Goal: Task Accomplishment & Management: Use online tool/utility

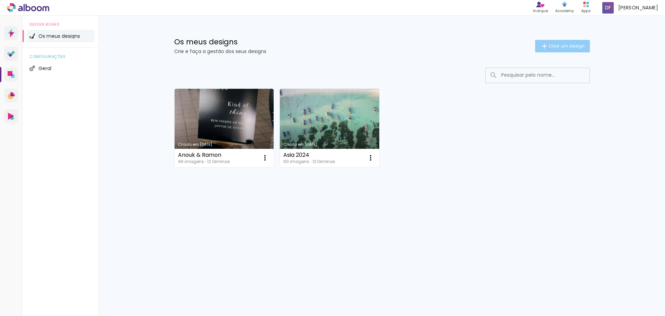
click at [549, 44] on span "Criar um design" at bounding box center [567, 46] width 36 height 5
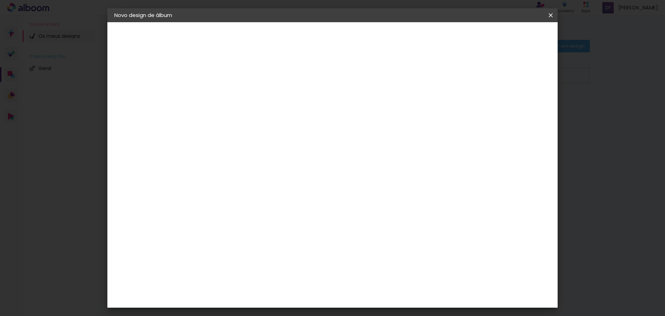
click at [228, 96] on input at bounding box center [228, 93] width 0 height 11
type input "[PERSON_NAME]"
type paper-input "[PERSON_NAME]"
click at [299, 40] on paper-button "Avançar" at bounding box center [282, 37] width 34 height 12
click at [249, 184] on div "Floricolor" at bounding box center [236, 183] width 26 height 6
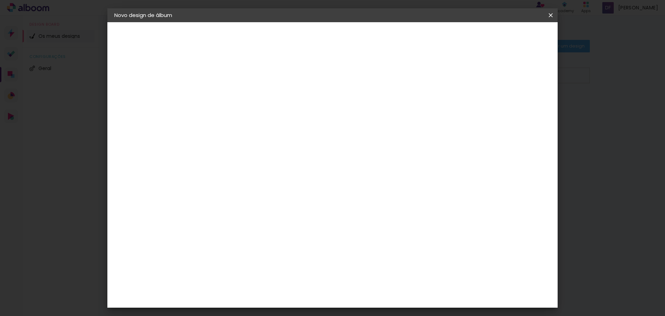
click at [268, 154] on div "DreambooksPro" at bounding box center [245, 157] width 45 height 6
click at [0, 0] on slot "Tamanho Livre" at bounding box center [0, 0] width 0 height 0
click at [268, 158] on div "DreambooksPro" at bounding box center [245, 157] width 45 height 6
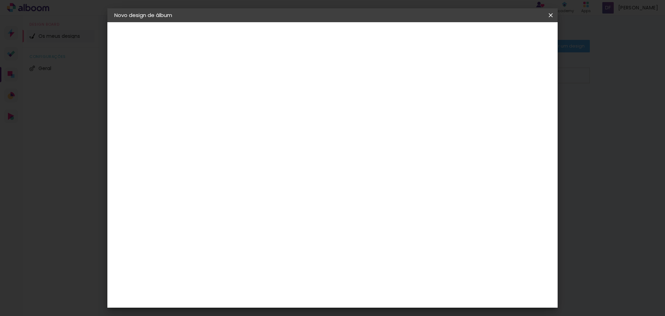
click at [268, 158] on div "DreambooksPro" at bounding box center [245, 157] width 45 height 6
click at [0, 0] on slot "Avançar" at bounding box center [0, 0] width 0 height 0
click at [255, 115] on input "text" at bounding box center [241, 120] width 27 height 11
click at [0, 0] on slot "Réplica Grande" at bounding box center [0, 0] width 0 height 0
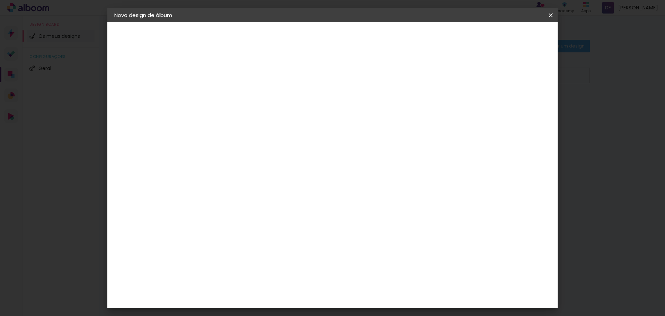
click at [313, 76] on input "Réplica Grande" at bounding box center [270, 76] width 85 height 11
click at [0, 0] on slot "Réplica Pequena" at bounding box center [0, 0] width 0 height 0
click at [313, 82] on input "Réplica Pequena" at bounding box center [270, 86] width 85 height 11
click at [0, 0] on slot "Réplica Grande" at bounding box center [0, 0] width 0 height 0
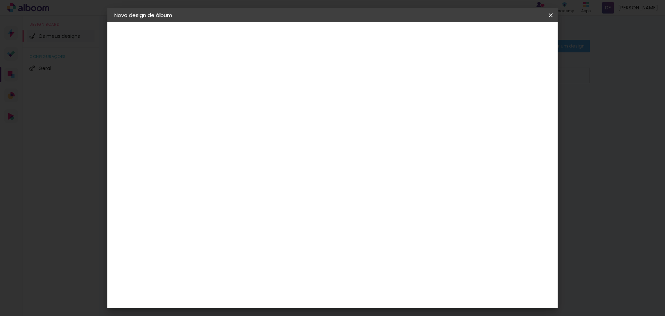
click at [275, 176] on span "30 × 20" at bounding box center [258, 183] width 32 height 14
click at [313, 88] on input "Réplica Grande" at bounding box center [270, 86] width 85 height 11
click at [0, 0] on slot "Álbum" at bounding box center [0, 0] width 0 height 0
type input "Álbum"
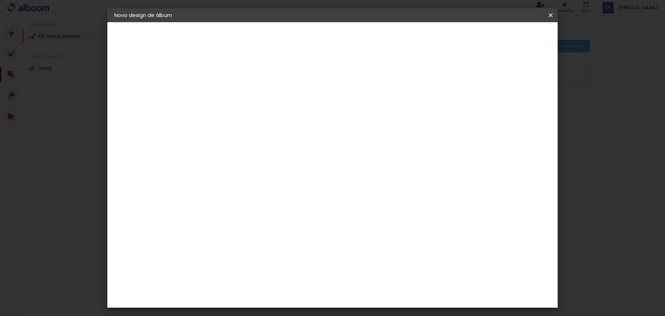
click at [275, 247] on span "30 × 30" at bounding box center [258, 254] width 32 height 14
click at [351, 49] on header "Modelo Escolha o modelo do álbum. Voltar Avançar" at bounding box center [275, 42] width 154 height 41
click at [341, 31] on paper-button "Avançar" at bounding box center [324, 37] width 34 height 12
click at [508, 34] on span "Iniciar design" at bounding box center [492, 36] width 32 height 5
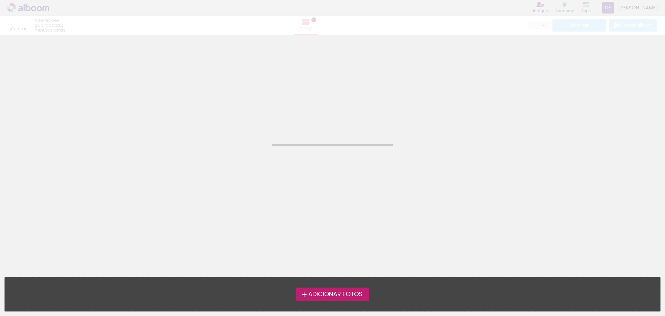
click at [336, 295] on span "Adicionar Fotos" at bounding box center [335, 294] width 54 height 6
click at [0, 0] on input "file" at bounding box center [0, 0] width 0 height 0
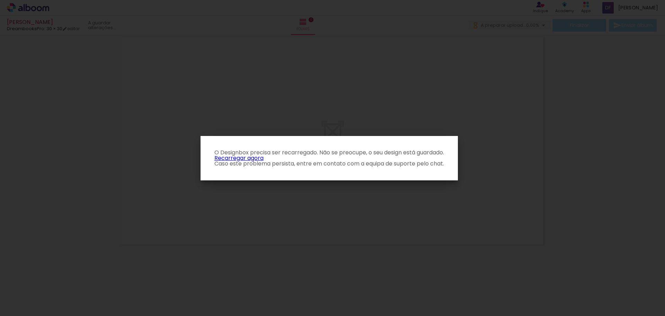
click at [240, 158] on link "Recarregar agora" at bounding box center [239, 158] width 49 height 8
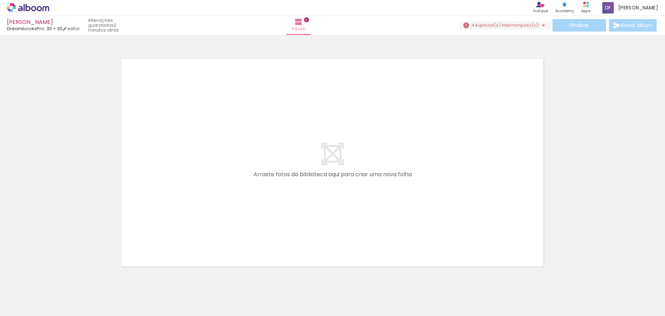
drag, startPoint x: 69, startPoint y: 296, endPoint x: 163, endPoint y: 195, distance: 137.8
click at [163, 195] on quentale-workspace at bounding box center [332, 158] width 665 height 316
drag, startPoint x: 74, startPoint y: 294, endPoint x: 300, endPoint y: 158, distance: 263.5
click at [300, 158] on quentale-workspace at bounding box center [332, 158] width 665 height 316
click at [330, 162] on quentale-layouter at bounding box center [333, 162] width 430 height 215
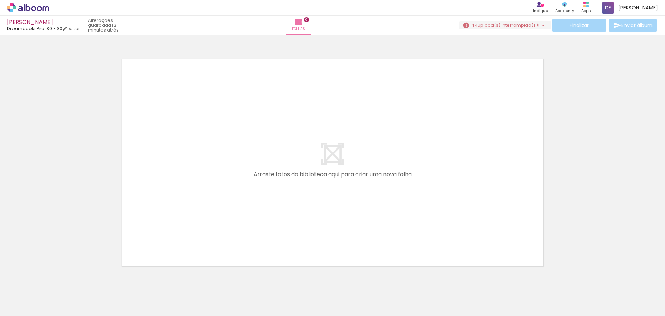
scroll to position [22, 0]
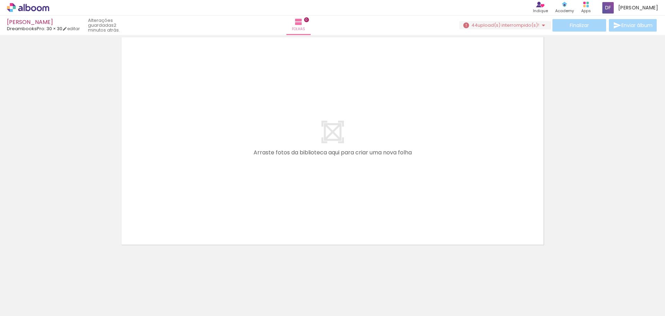
click at [535, 21] on paper-button "44 upload(s) interrompido(s)! 0,00%" at bounding box center [506, 25] width 92 height 8
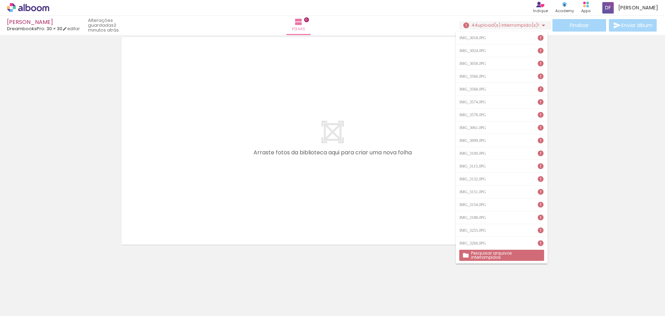
click at [0, 0] on slot "Pesquisar arquivos interrompidos" at bounding box center [0, 0] width 0 height 0
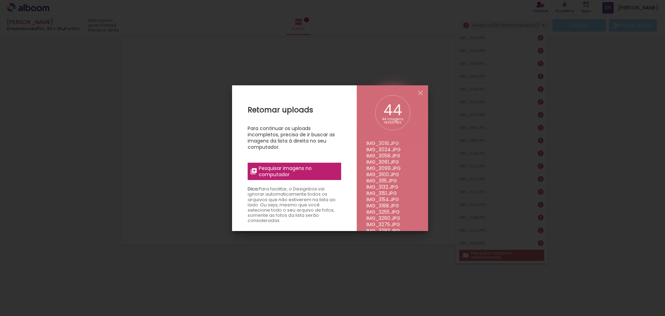
click at [294, 172] on span "Pesquisar imagens no computador" at bounding box center [298, 171] width 78 height 12
click at [0, 0] on input "file" at bounding box center [0, 0] width 0 height 0
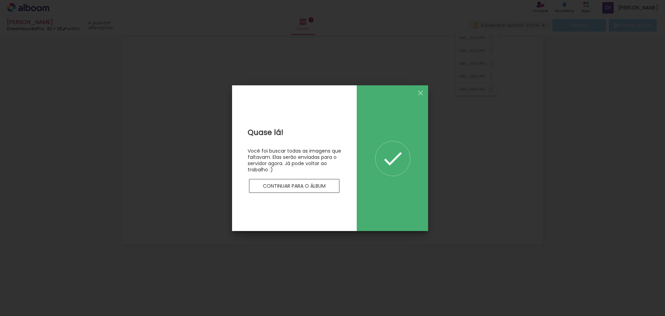
scroll to position [0, 0]
click at [272, 182] on paper-button "Continuar para o álbum" at bounding box center [294, 186] width 91 height 14
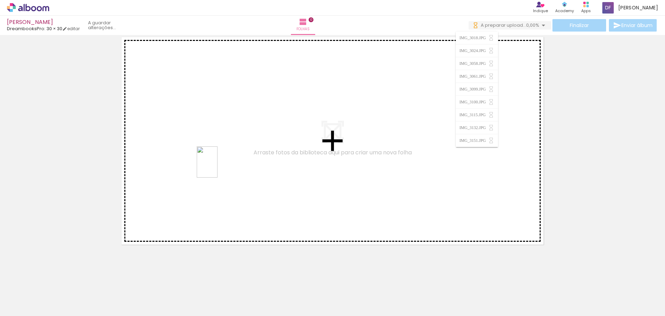
drag, startPoint x: 74, startPoint y: 293, endPoint x: 223, endPoint y: 163, distance: 197.5
click at [223, 163] on quentale-workspace at bounding box center [332, 158] width 665 height 316
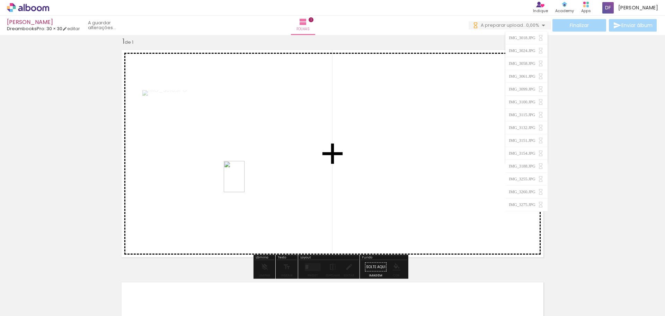
drag, startPoint x: 111, startPoint y: 299, endPoint x: 245, endPoint y: 181, distance: 178.1
click at [245, 181] on quentale-workspace at bounding box center [332, 158] width 665 height 316
drag, startPoint x: 156, startPoint y: 288, endPoint x: 192, endPoint y: 286, distance: 36.8
click at [270, 207] on quentale-workspace at bounding box center [332, 158] width 665 height 316
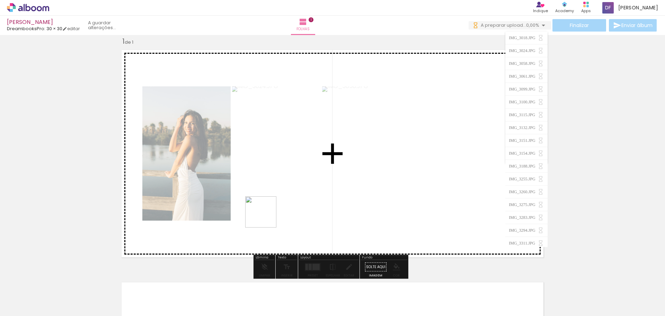
drag, startPoint x: 190, startPoint y: 294, endPoint x: 266, endPoint y: 217, distance: 108.1
click at [266, 217] on quentale-workspace at bounding box center [332, 158] width 665 height 316
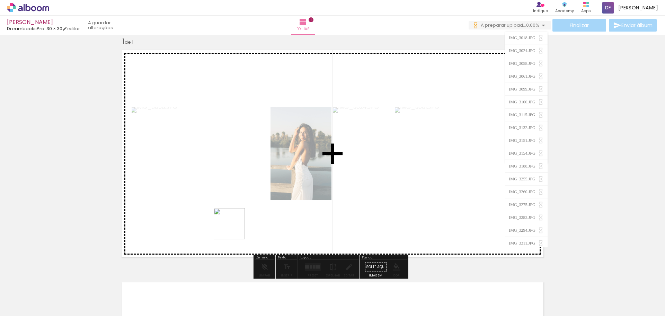
drag, startPoint x: 234, startPoint y: 298, endPoint x: 235, endPoint y: 221, distance: 76.6
click at [235, 222] on quentale-workspace at bounding box center [332, 158] width 665 height 316
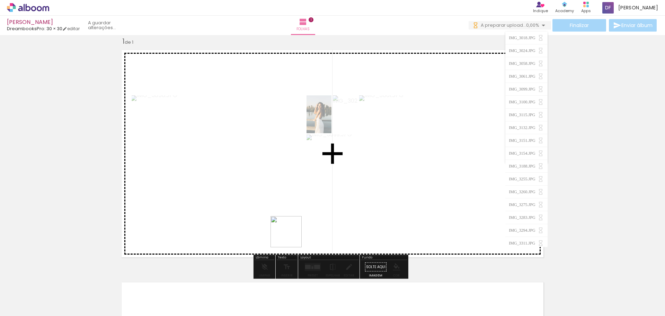
drag, startPoint x: 291, startPoint y: 237, endPoint x: 276, endPoint y: 197, distance: 42.8
click at [276, 197] on quentale-workspace at bounding box center [332, 158] width 665 height 316
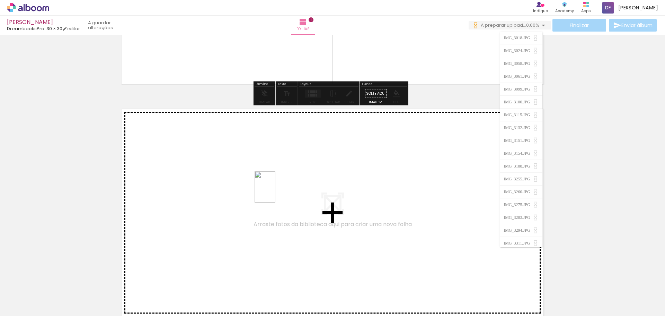
drag, startPoint x: 269, startPoint y: 292, endPoint x: 276, endPoint y: 192, distance: 100.0
click at [276, 192] on quentale-workspace at bounding box center [332, 158] width 665 height 316
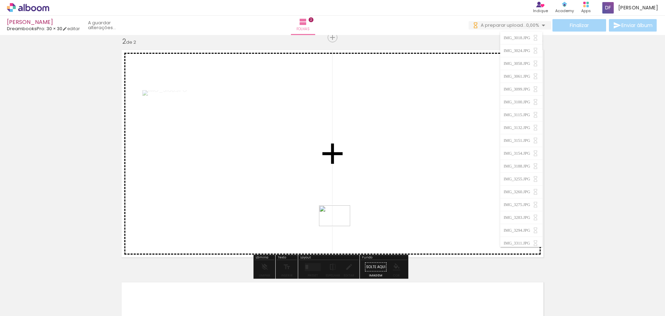
drag, startPoint x: 341, startPoint y: 295, endPoint x: 340, endPoint y: 226, distance: 69.0
click at [340, 226] on quentale-workspace at bounding box center [332, 158] width 665 height 316
drag, startPoint x: 381, startPoint y: 296, endPoint x: 408, endPoint y: 284, distance: 29.6
click at [370, 212] on quentale-workspace at bounding box center [332, 158] width 665 height 316
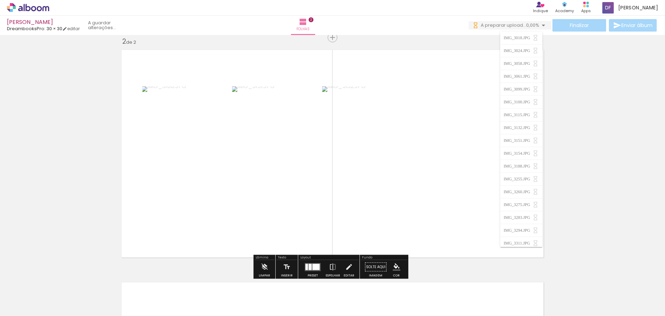
drag, startPoint x: 416, startPoint y: 292, endPoint x: 439, endPoint y: 284, distance: 24.2
click at [394, 223] on quentale-workspace at bounding box center [332, 158] width 665 height 316
drag, startPoint x: 457, startPoint y: 293, endPoint x: 442, endPoint y: 249, distance: 46.1
click at [420, 211] on quentale-workspace at bounding box center [332, 158] width 665 height 316
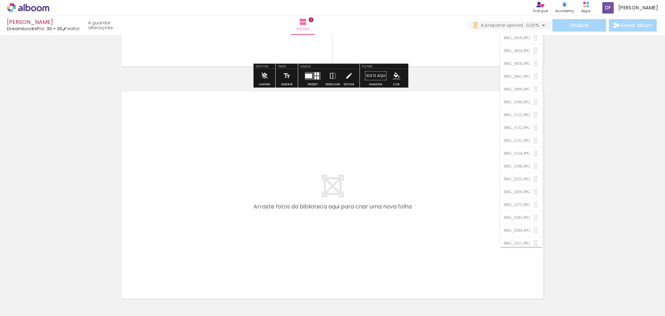
scroll to position [449, 0]
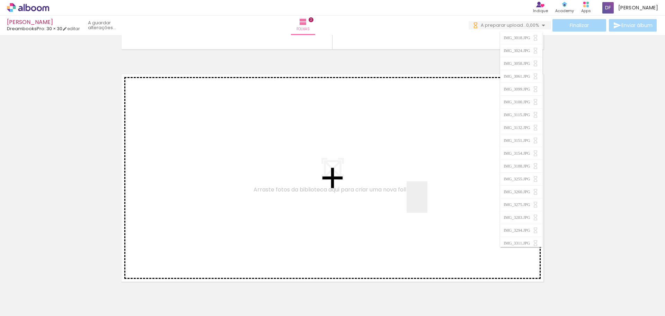
drag, startPoint x: 431, startPoint y: 210, endPoint x: 428, endPoint y: 202, distance: 8.4
click at [428, 202] on quentale-workspace at bounding box center [332, 158] width 665 height 316
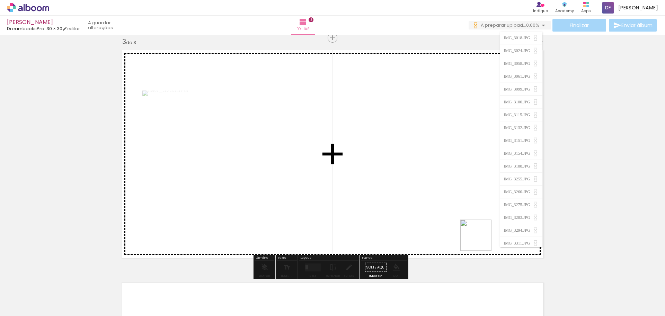
scroll to position [473, 0]
drag, startPoint x: 523, startPoint y: 280, endPoint x: 574, endPoint y: 300, distance: 55.1
click at [456, 215] on quentale-workspace at bounding box center [332, 158] width 665 height 316
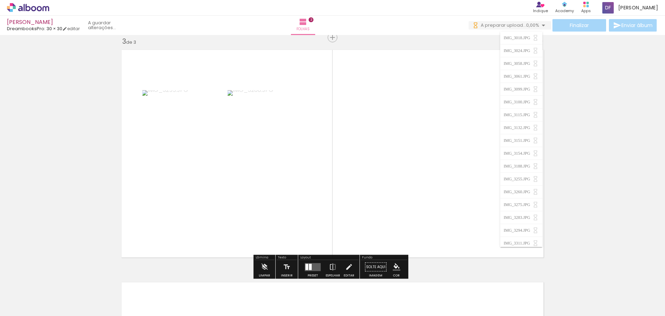
scroll to position [0, 0]
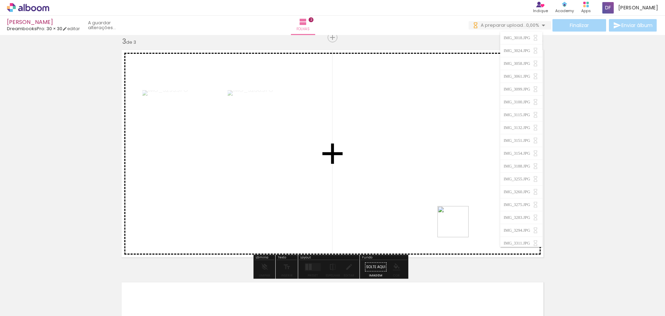
drag, startPoint x: 574, startPoint y: 298, endPoint x: 459, endPoint y: 227, distance: 135.4
click at [459, 227] on quentale-workspace at bounding box center [332, 158] width 665 height 316
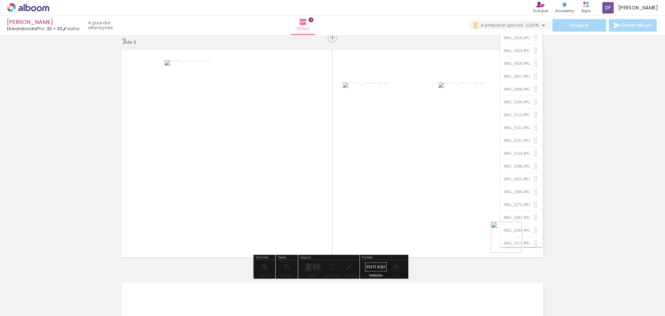
drag, startPoint x: 616, startPoint y: 299, endPoint x: 471, endPoint y: 201, distance: 175.4
click at [471, 201] on quentale-workspace at bounding box center [332, 158] width 665 height 316
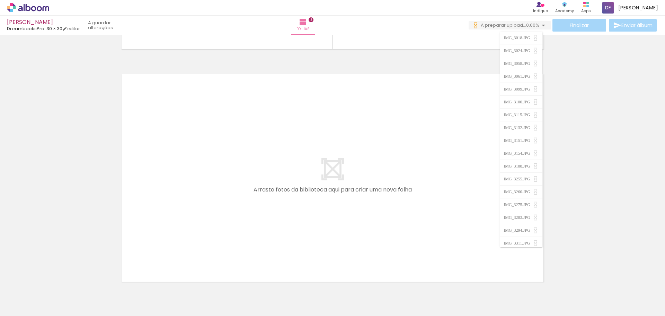
drag, startPoint x: 236, startPoint y: 270, endPoint x: 270, endPoint y: 282, distance: 36.2
click at [227, 234] on quentale-workspace at bounding box center [332, 158] width 665 height 316
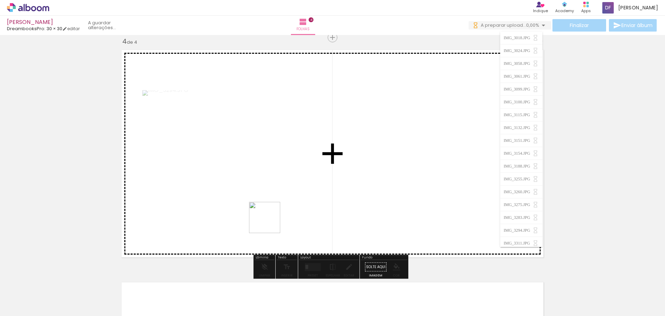
drag, startPoint x: 276, startPoint y: 290, endPoint x: 315, endPoint y: 296, distance: 39.6
click at [270, 222] on quentale-workspace at bounding box center [332, 158] width 665 height 316
drag, startPoint x: 306, startPoint y: 262, endPoint x: 303, endPoint y: 236, distance: 26.2
click at [303, 236] on quentale-workspace at bounding box center [332, 158] width 665 height 316
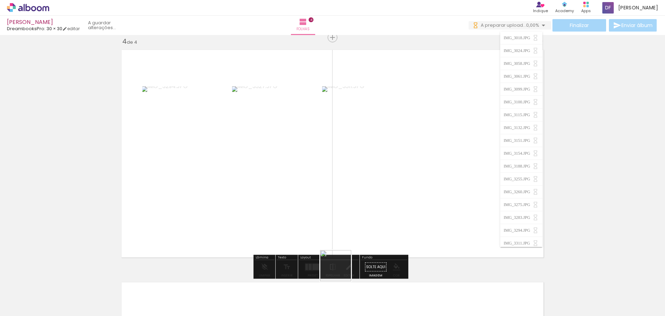
drag, startPoint x: 356, startPoint y: 303, endPoint x: 373, endPoint y: 272, distance: 34.8
click at [323, 227] on quentale-workspace at bounding box center [332, 158] width 665 height 316
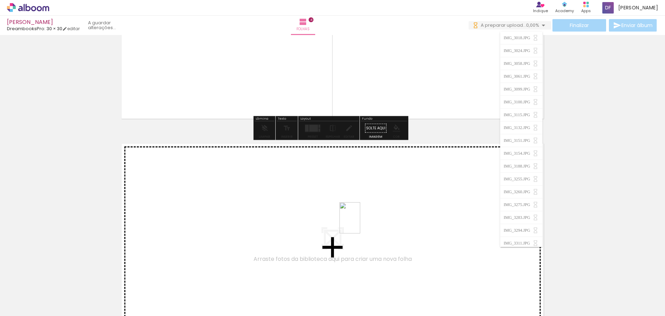
drag, startPoint x: 377, startPoint y: 268, endPoint x: 430, endPoint y: 290, distance: 57.3
click at [360, 223] on quentale-workspace at bounding box center [332, 158] width 665 height 316
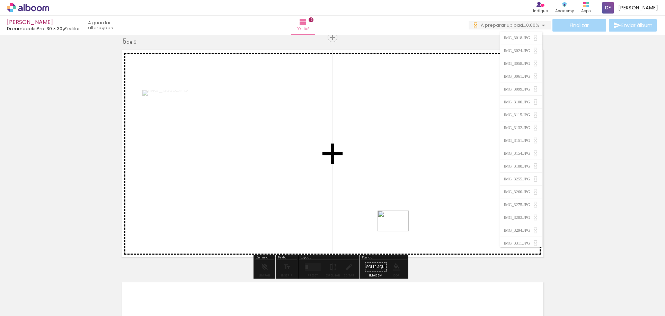
drag, startPoint x: 430, startPoint y: 290, endPoint x: 465, endPoint y: 297, distance: 34.9
click at [399, 231] on quentale-workspace at bounding box center [332, 158] width 665 height 316
drag, startPoint x: 465, startPoint y: 297, endPoint x: 479, endPoint y: 267, distance: 33.3
click at [433, 217] on quentale-workspace at bounding box center [332, 158] width 665 height 316
drag, startPoint x: 466, startPoint y: 249, endPoint x: 426, endPoint y: 208, distance: 57.1
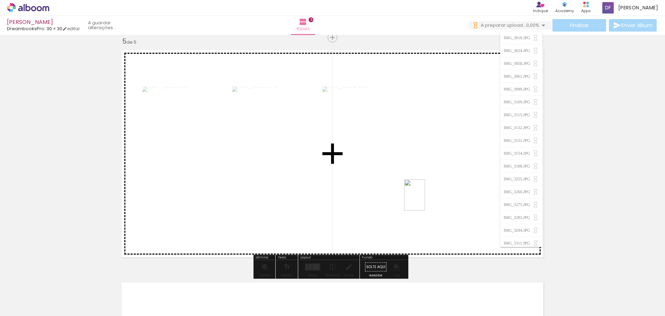
click at [425, 199] on quentale-workspace at bounding box center [332, 158] width 665 height 316
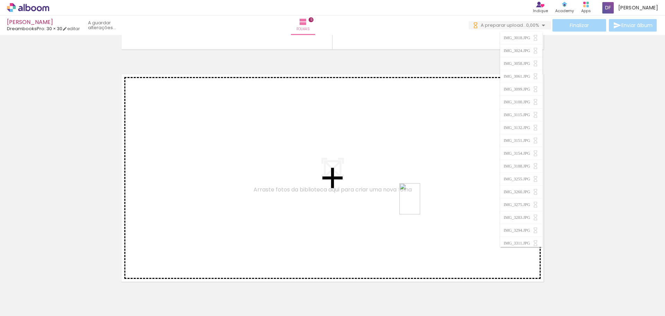
drag, startPoint x: 551, startPoint y: 295, endPoint x: 420, endPoint y: 204, distance: 159.0
click at [420, 204] on quentale-workspace at bounding box center [332, 158] width 665 height 316
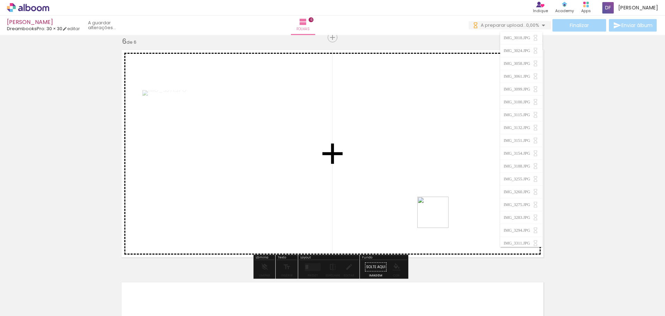
drag, startPoint x: 585, startPoint y: 293, endPoint x: 564, endPoint y: 293, distance: 21.2
click at [390, 190] on quentale-workspace at bounding box center [332, 158] width 665 height 316
drag, startPoint x: 464, startPoint y: 229, endPoint x: 393, endPoint y: 202, distance: 76.7
click at [393, 202] on quentale-workspace at bounding box center [332, 158] width 665 height 316
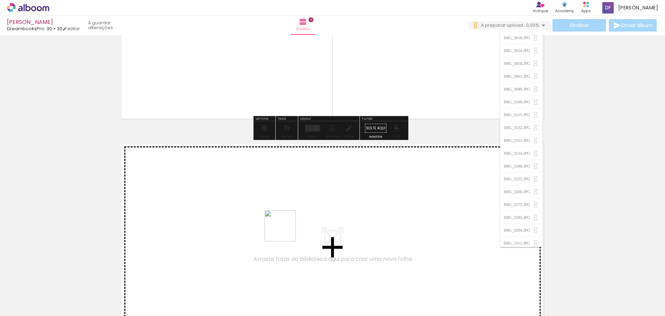
drag, startPoint x: 285, startPoint y: 254, endPoint x: 329, endPoint y: 288, distance: 55.1
click at [286, 228] on quentale-workspace at bounding box center [332, 158] width 665 height 316
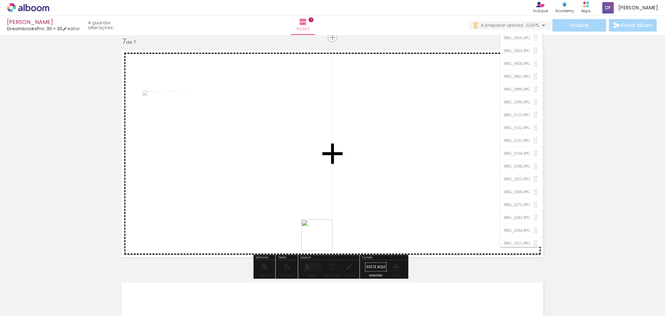
drag, startPoint x: 324, startPoint y: 267, endPoint x: 322, endPoint y: 223, distance: 43.7
click at [322, 223] on quentale-workspace at bounding box center [332, 158] width 665 height 316
drag, startPoint x: 359, startPoint y: 282, endPoint x: 379, endPoint y: 284, distance: 20.2
click at [343, 216] on quentale-workspace at bounding box center [332, 158] width 665 height 316
drag, startPoint x: 402, startPoint y: 297, endPoint x: 358, endPoint y: 228, distance: 81.4
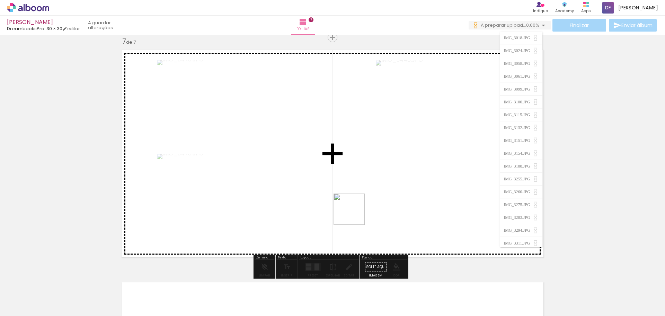
click at [355, 213] on quentale-workspace at bounding box center [332, 158] width 665 height 316
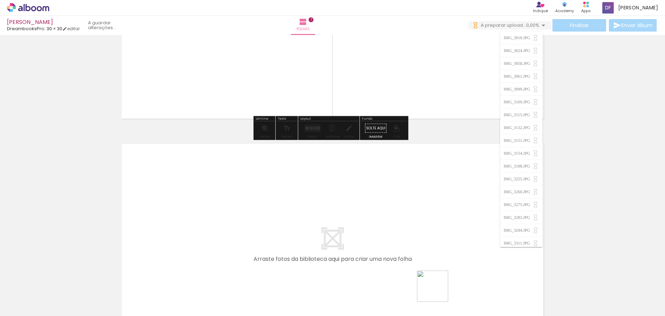
drag, startPoint x: 438, startPoint y: 291, endPoint x: 470, endPoint y: 285, distance: 32.8
click at [395, 227] on quentale-workspace at bounding box center [332, 158] width 665 height 316
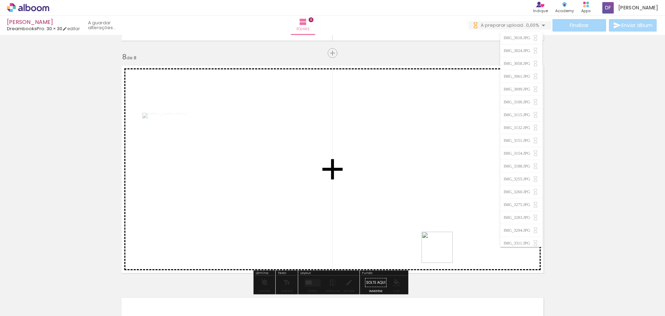
drag, startPoint x: 443, startPoint y: 252, endPoint x: 432, endPoint y: 236, distance: 19.3
click at [432, 236] on quentale-workspace at bounding box center [332, 158] width 665 height 316
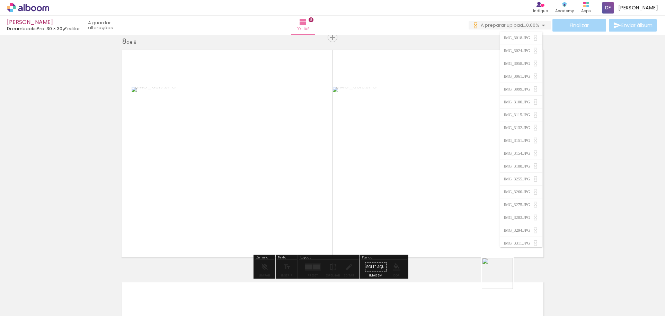
drag
click at [434, 216] on quentale-workspace at bounding box center [332, 158] width 665 height 316
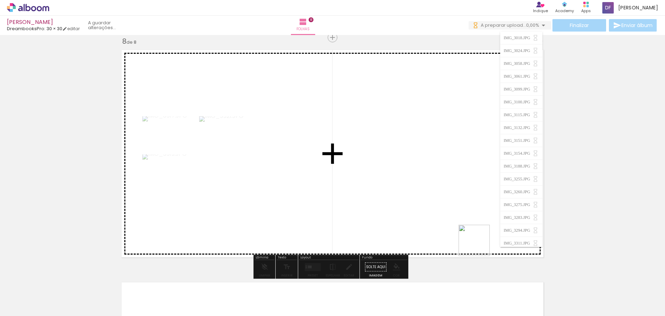
click at [461, 231] on quentale-workspace at bounding box center [332, 158] width 665 height 316
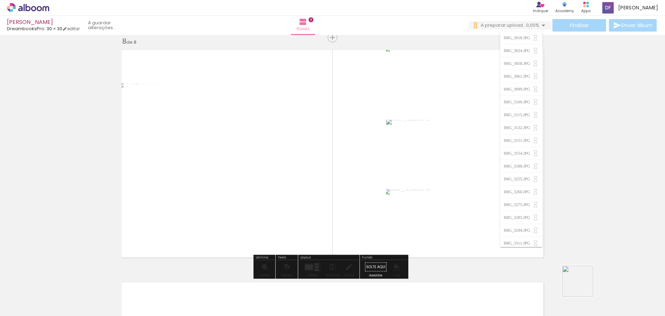
click at [513, 252] on quentale-workspace at bounding box center [332, 158] width 665 height 316
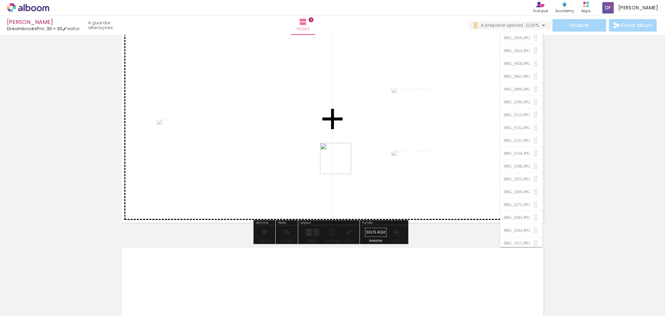
click at [341, 162] on quentale-workspace at bounding box center [332, 158] width 665 height 316
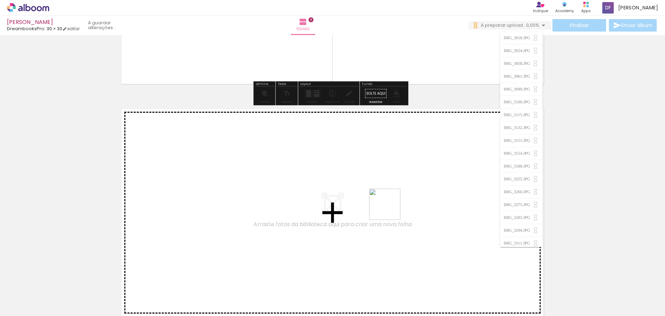
click at [390, 208] on quentale-workspace at bounding box center [332, 158] width 665 height 316
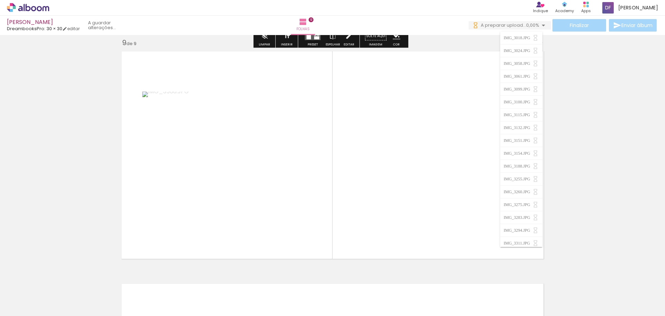
click at [425, 221] on quentale-workspace at bounding box center [332, 158] width 665 height 316
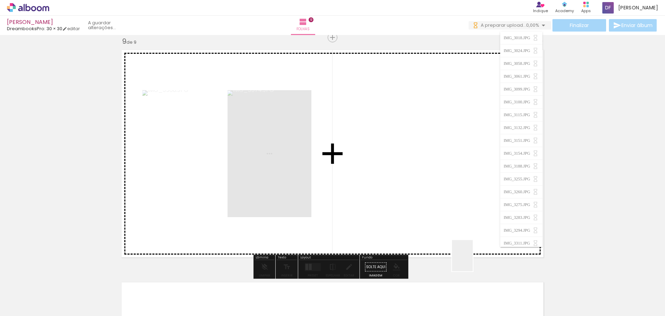
click at [456, 236] on quentale-workspace at bounding box center [332, 158] width 665 height 316
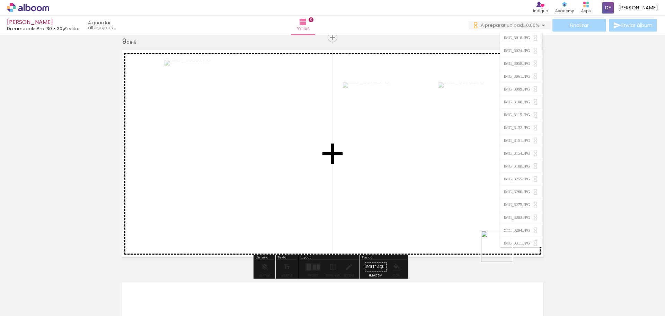
click at [469, 216] on quentale-workspace at bounding box center [332, 158] width 665 height 316
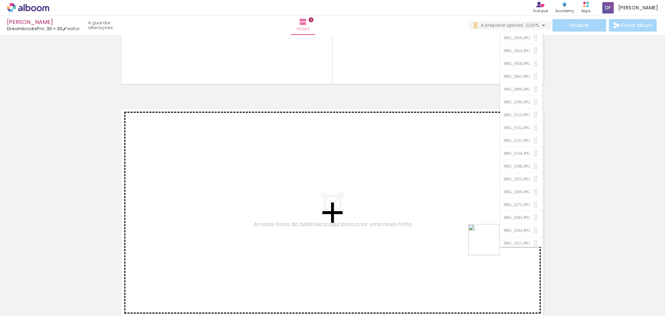
click at [476, 221] on quentale-workspace at bounding box center [332, 158] width 665 height 316
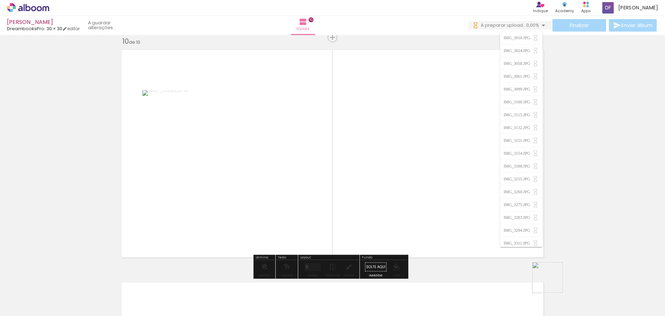
click at [479, 234] on quentale-workspace at bounding box center [332, 158] width 665 height 316
click at [478, 206] on quentale-workspace at bounding box center [332, 158] width 665 height 316
click at [446, 193] on quentale-workspace at bounding box center [332, 158] width 665 height 316
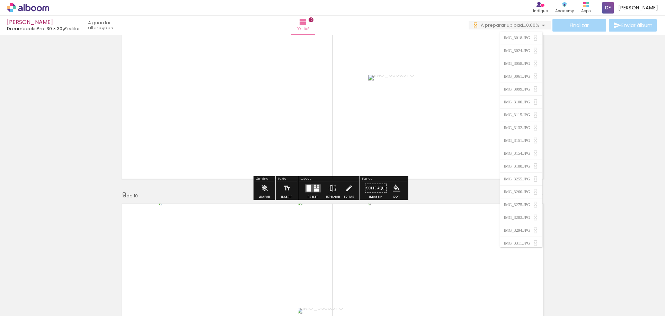
scroll to position [1752, 0]
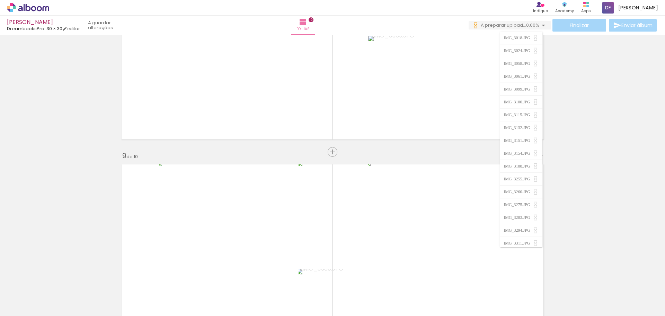
click at [337, 154] on span "Inserir folha" at bounding box center [350, 152] width 27 height 5
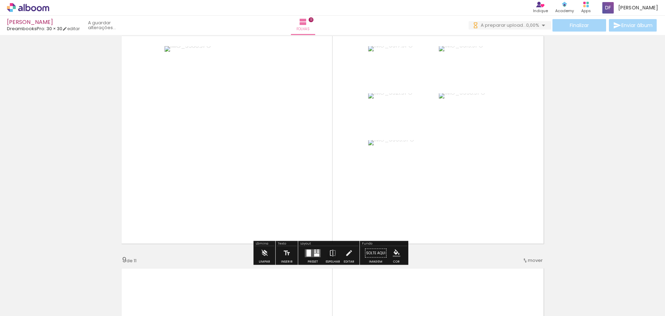
scroll to position [1683, 0]
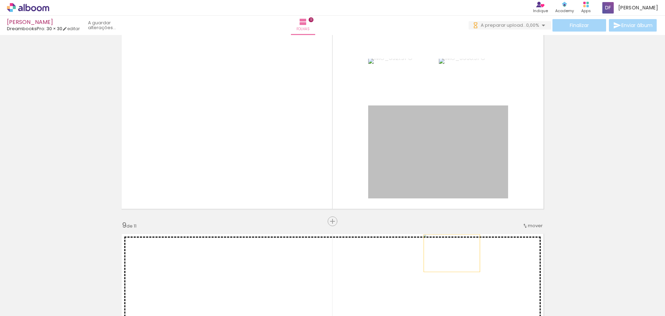
drag, startPoint x: 445, startPoint y: 174, endPoint x: 450, endPoint y: 253, distance: 79.5
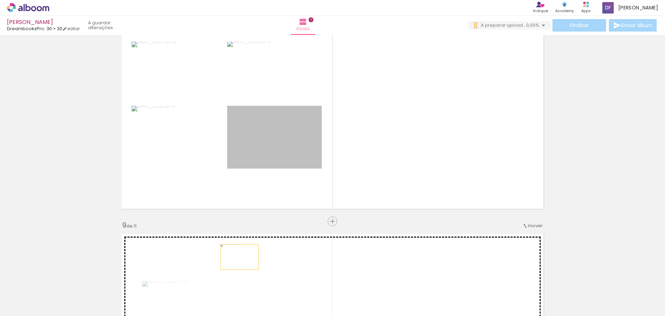
drag, startPoint x: 265, startPoint y: 139, endPoint x: 237, endPoint y: 257, distance: 121.1
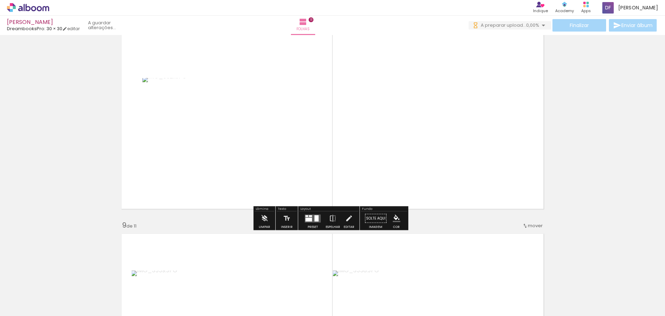
scroll to position [1648, 0]
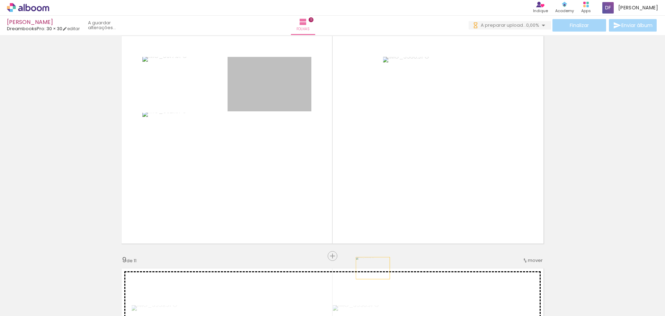
drag, startPoint x: 275, startPoint y: 94, endPoint x: 371, endPoint y: 268, distance: 198.3
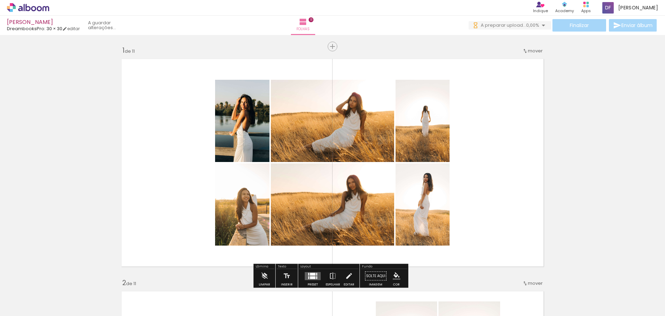
scroll to position [69, 0]
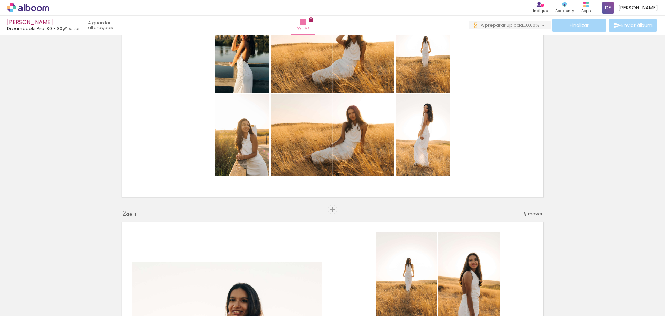
click at [331, 212] on span "Inserir folha" at bounding box center [335, 209] width 27 height 5
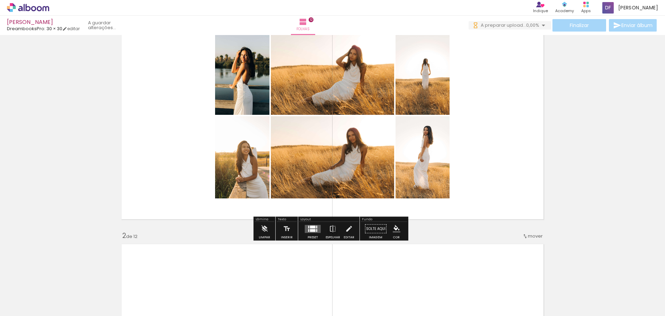
scroll to position [35, 0]
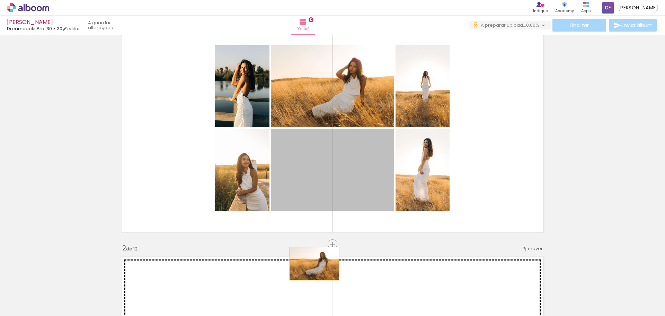
drag, startPoint x: 347, startPoint y: 172, endPoint x: 312, endPoint y: 263, distance: 98.3
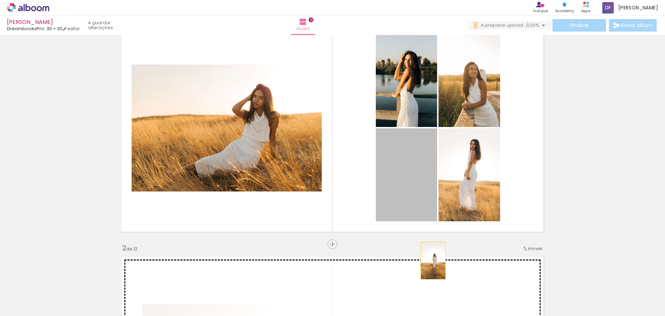
drag, startPoint x: 417, startPoint y: 195, endPoint x: 431, endPoint y: 261, distance: 67.9
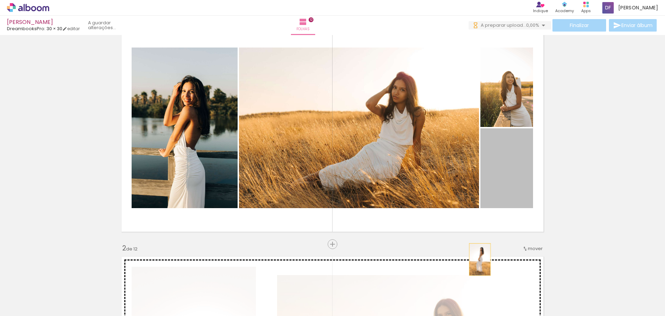
drag, startPoint x: 485, startPoint y: 237, endPoint x: 478, endPoint y: 261, distance: 25.0
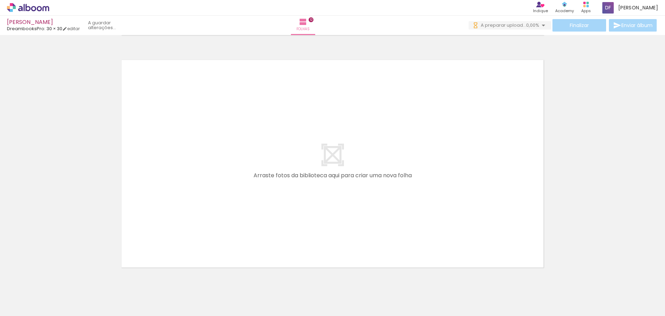
scroll to position [2578, 0]
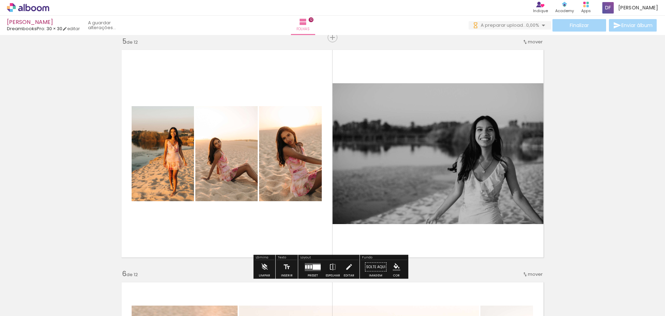
scroll to position [0, 1101]
click at [332, 268] on iron-icon at bounding box center [333, 267] width 8 height 14
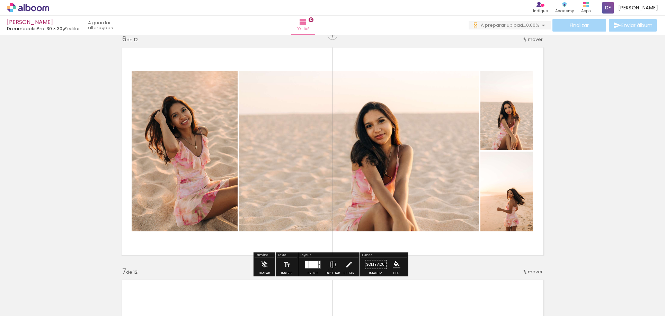
scroll to position [1215, 0]
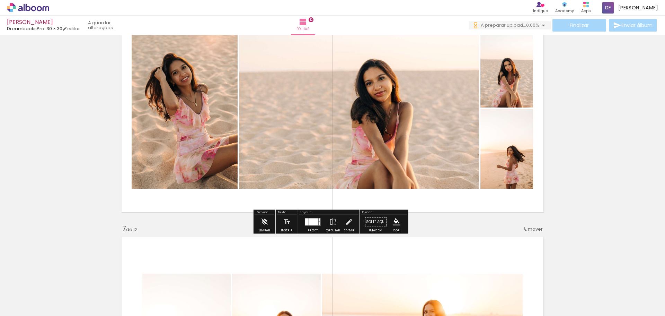
click at [316, 222] on div at bounding box center [314, 221] width 9 height 7
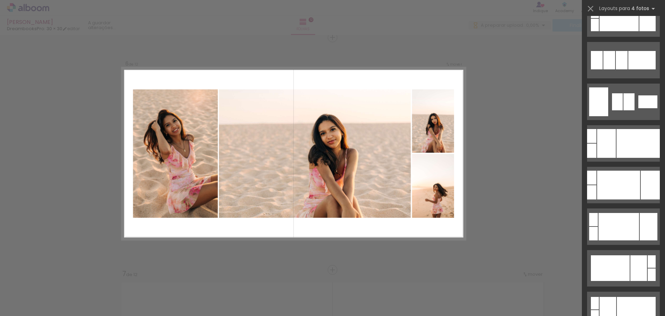
scroll to position [139, 0]
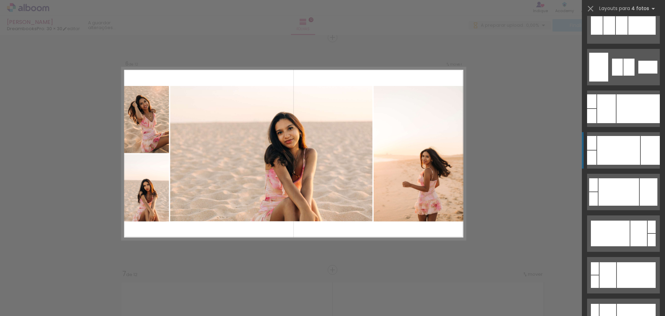
click at [621, 35] on div at bounding box center [622, 25] width 12 height 18
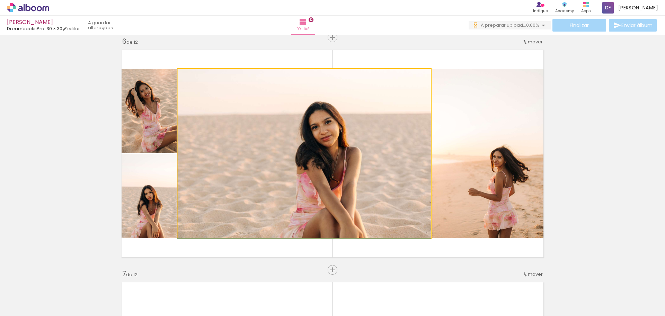
drag, startPoint x: 357, startPoint y: 160, endPoint x: 337, endPoint y: 154, distance: 20.7
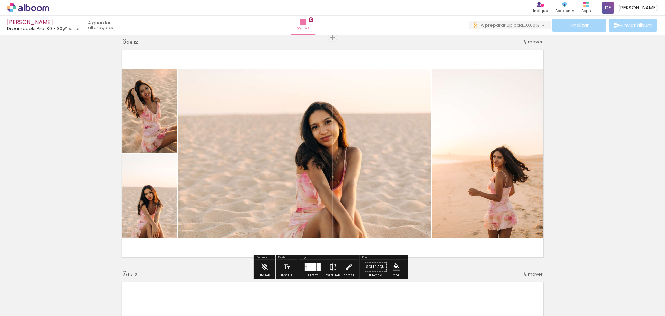
click at [317, 264] on div at bounding box center [319, 267] width 4 height 8
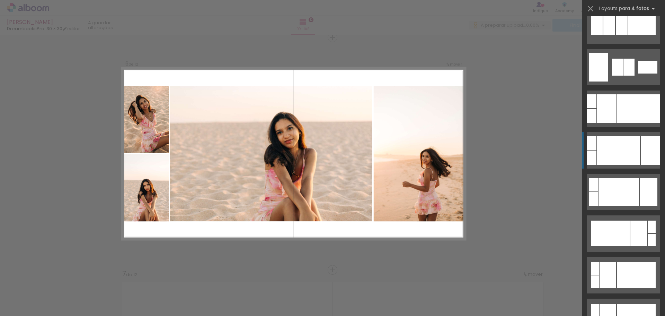
scroll to position [250, 0]
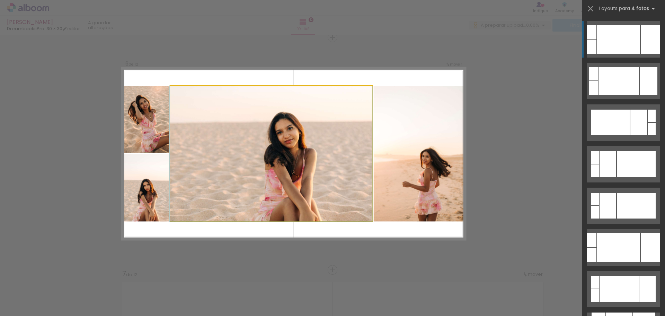
click at [312, 192] on quentale-photo at bounding box center [271, 153] width 202 height 135
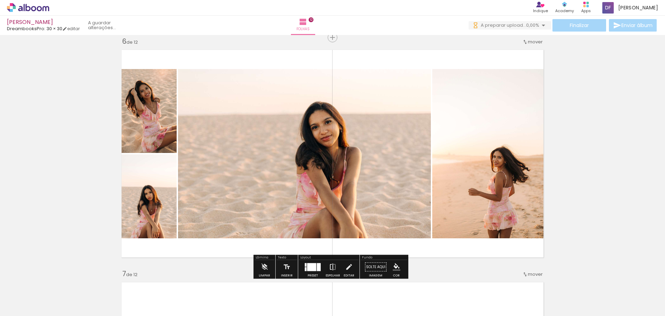
click at [333, 266] on iron-icon at bounding box center [333, 267] width 8 height 14
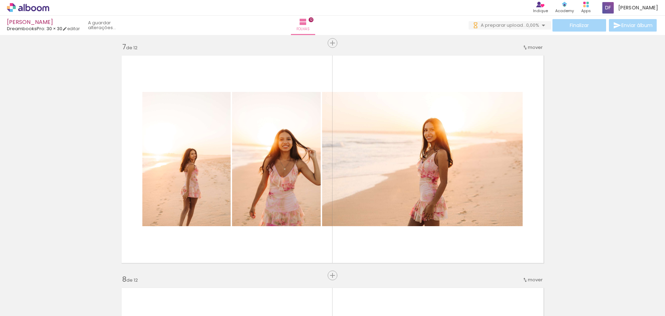
scroll to position [1413, 0]
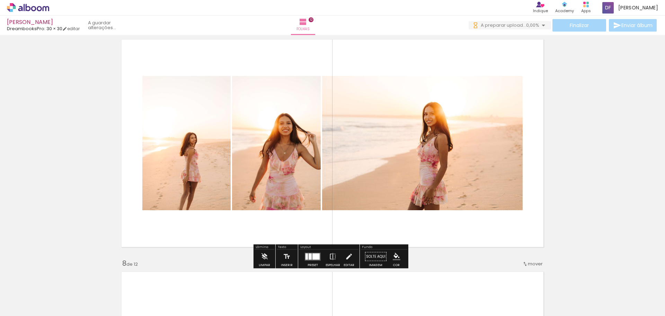
click at [313, 253] on div at bounding box center [316, 256] width 7 height 6
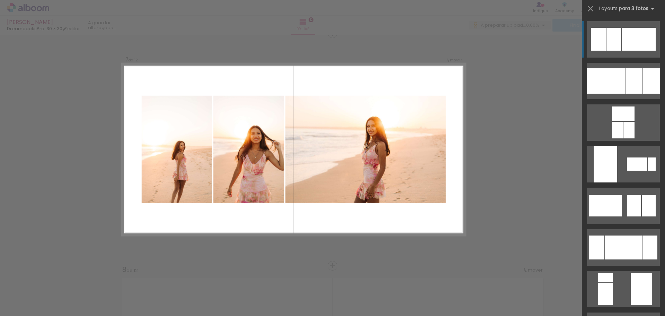
scroll to position [1402, 0]
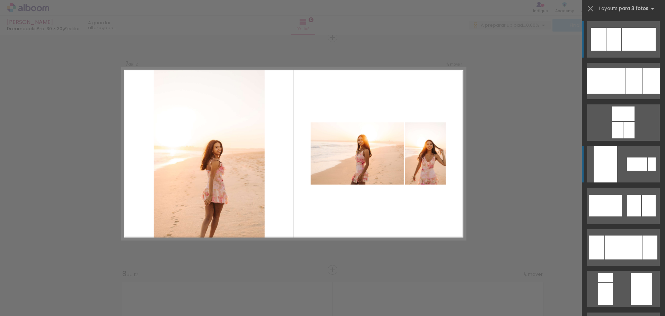
click at [608, 94] on div at bounding box center [606, 80] width 38 height 25
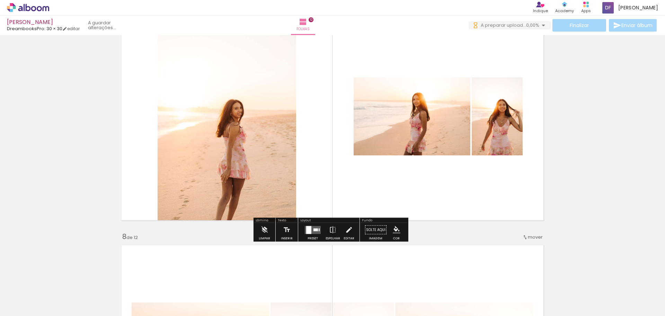
scroll to position [1437, 0]
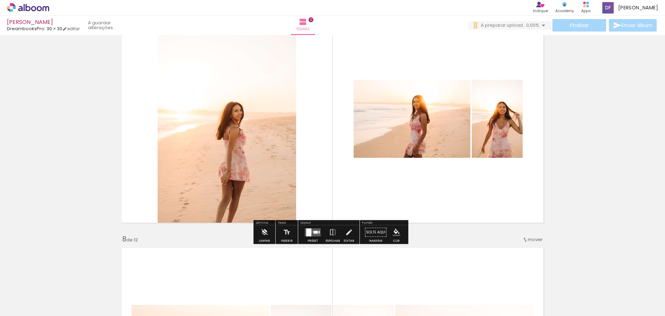
click at [310, 231] on div at bounding box center [308, 232] width 5 height 8
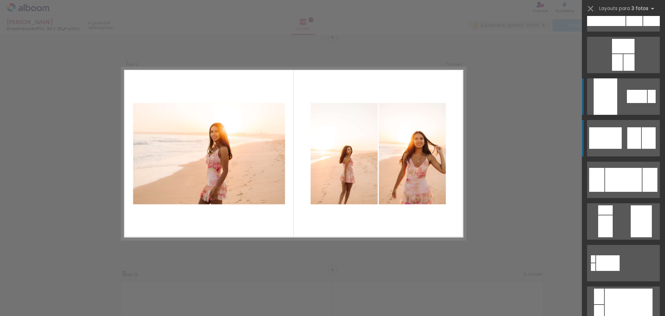
scroll to position [55, 0]
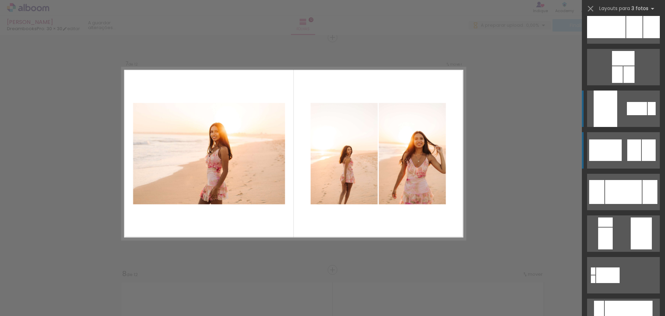
click at [617, 38] on div at bounding box center [606, 25] width 38 height 25
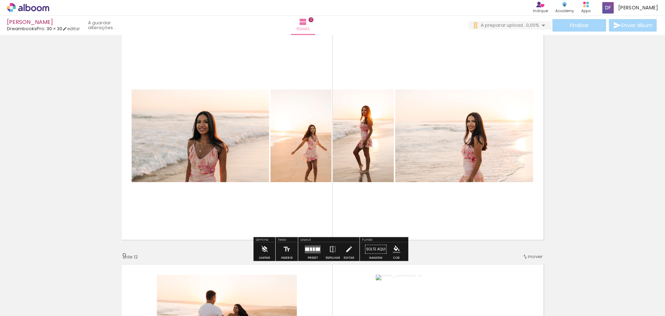
scroll to position [1680, 0]
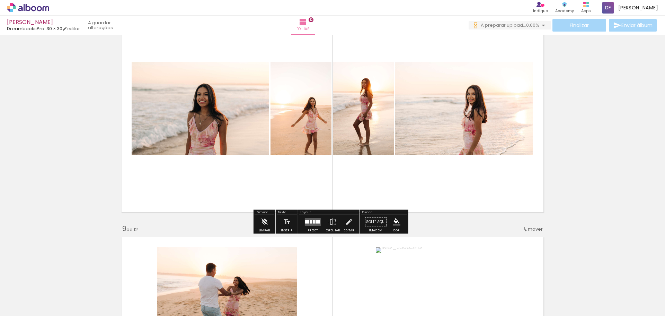
click at [310, 221] on div at bounding box center [311, 221] width 2 height 3
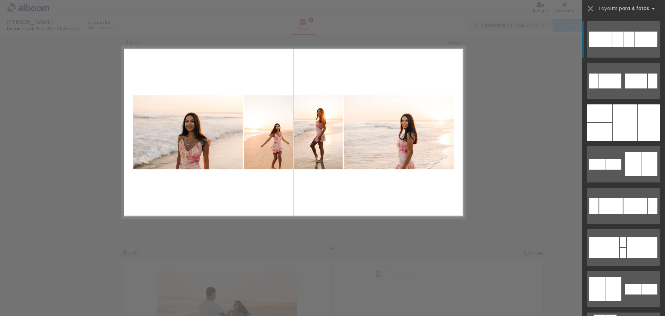
scroll to position [1635, 0]
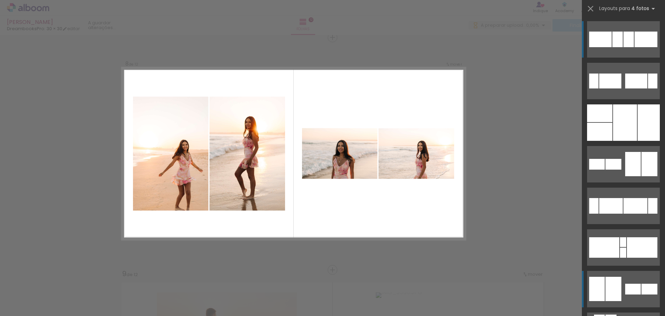
click at [610, 88] on div at bounding box center [611, 80] width 22 height 15
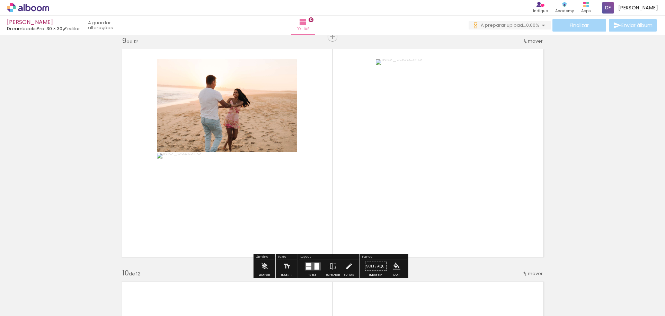
scroll to position [1877, 0]
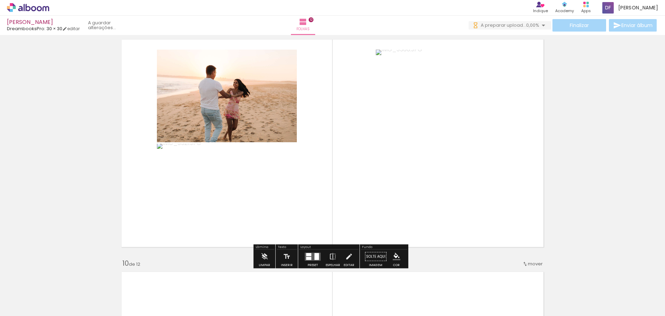
click at [313, 260] on div at bounding box center [313, 257] width 19 height 14
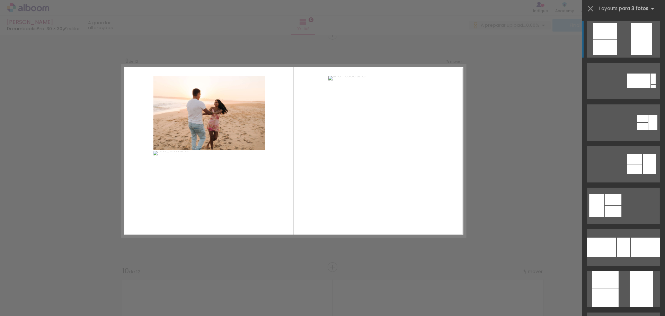
scroll to position [1867, 0]
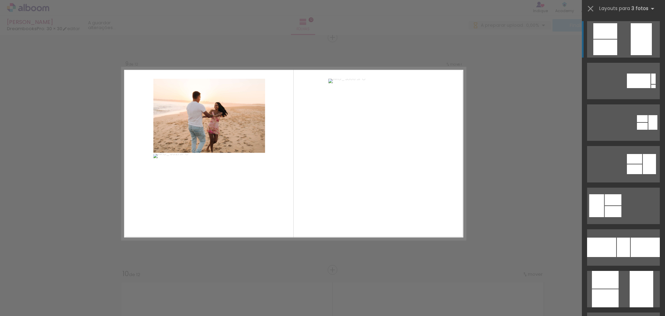
click at [652, 85] on div at bounding box center [654, 86] width 5 height 3
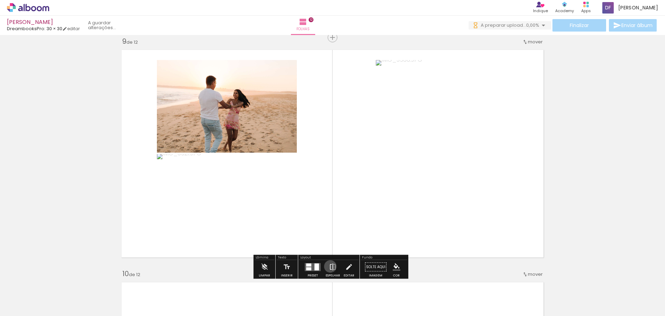
click at [329, 266] on iron-icon at bounding box center [333, 267] width 8 height 14
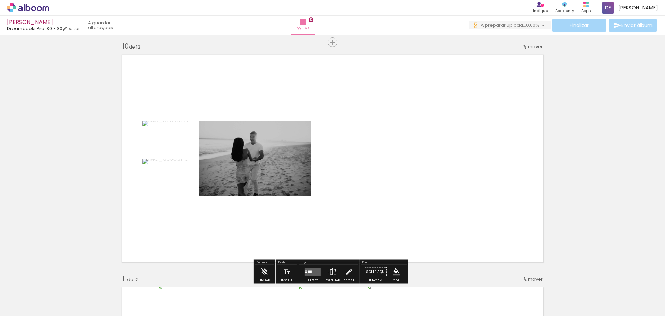
scroll to position [2109, 0]
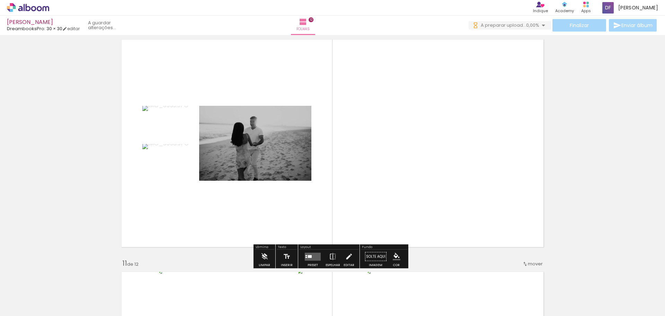
click at [316, 252] on div at bounding box center [313, 257] width 19 height 14
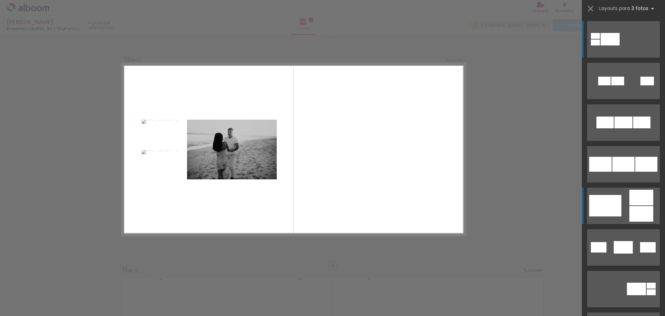
scroll to position [2099, 0]
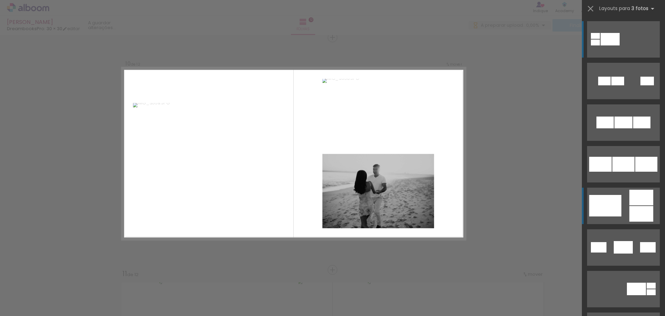
click at [641, 85] on div at bounding box center [648, 81] width 14 height 9
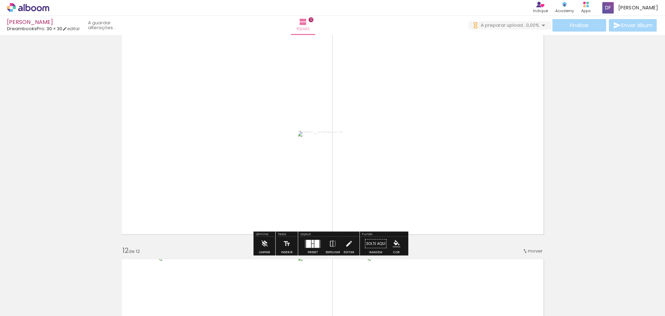
scroll to position [2376, 0]
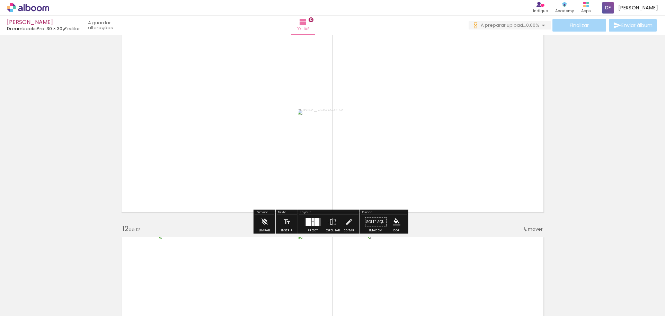
click at [308, 221] on div at bounding box center [308, 222] width 5 height 8
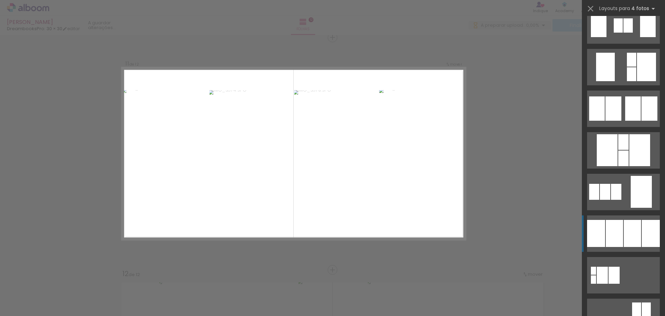
scroll to position [589, 0]
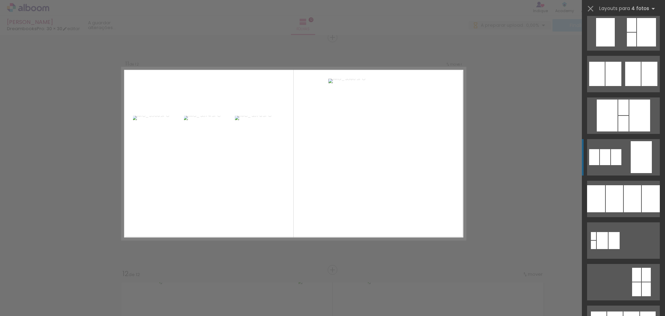
click at [642, 185] on div at bounding box center [651, 198] width 18 height 27
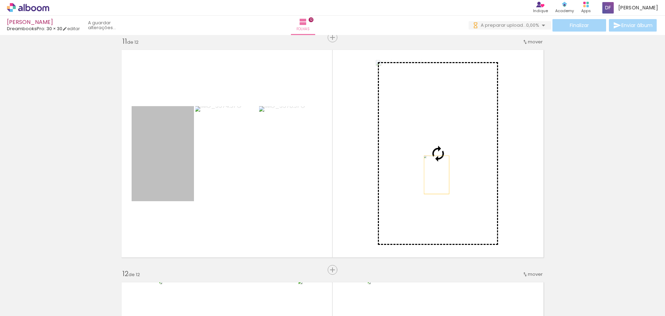
drag, startPoint x: 167, startPoint y: 173, endPoint x: 434, endPoint y: 175, distance: 267.2
click at [0, 0] on slot at bounding box center [0, 0] width 0 height 0
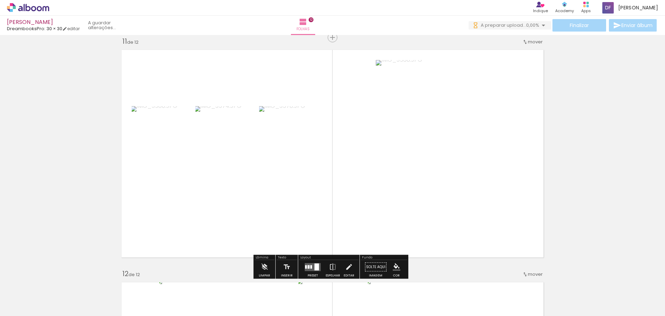
click at [331, 262] on iron-icon at bounding box center [333, 267] width 8 height 14
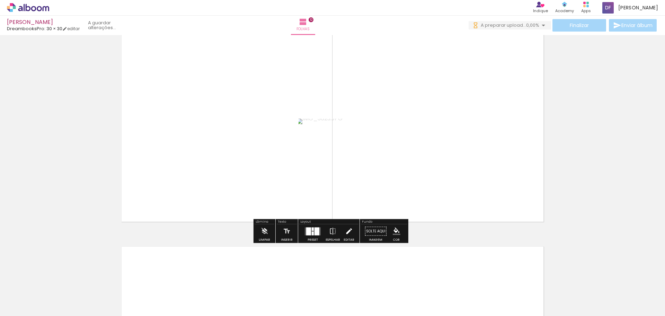
scroll to position [2609, 0]
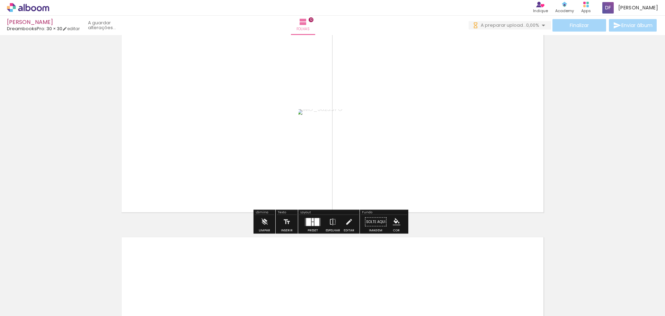
click at [315, 219] on div at bounding box center [317, 222] width 5 height 8
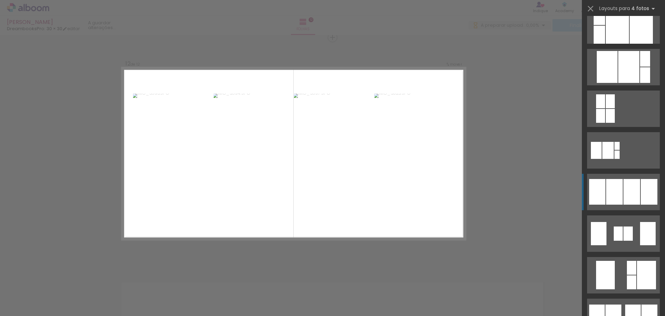
scroll to position [381, 0]
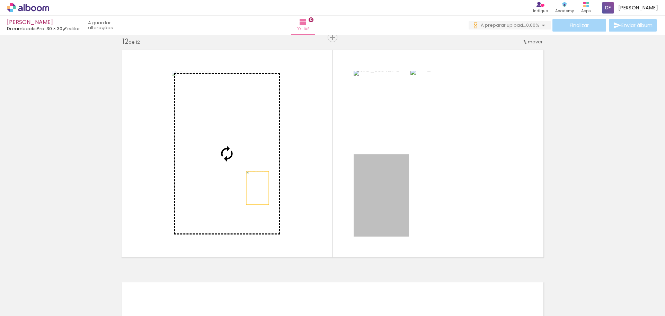
drag, startPoint x: 340, startPoint y: 198, endPoint x: 234, endPoint y: 186, distance: 107.1
click at [0, 0] on slot at bounding box center [0, 0] width 0 height 0
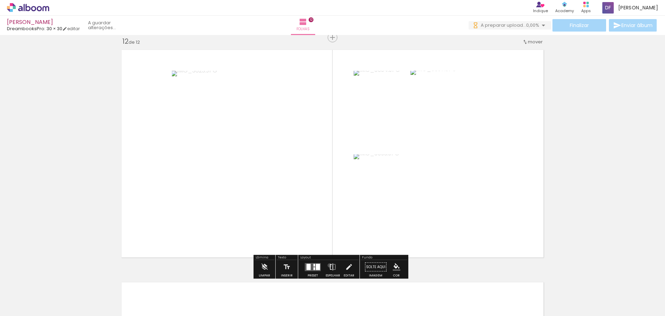
click at [329, 265] on iron-icon at bounding box center [333, 267] width 8 height 14
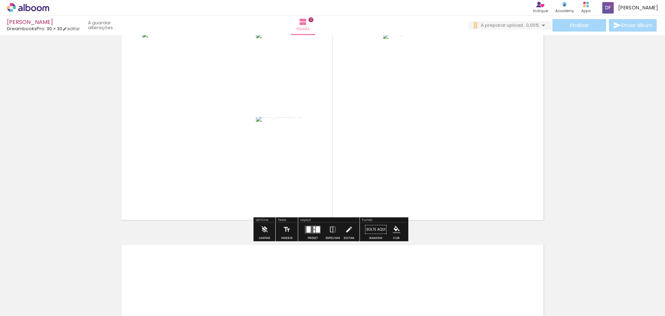
scroll to position [2598, 0]
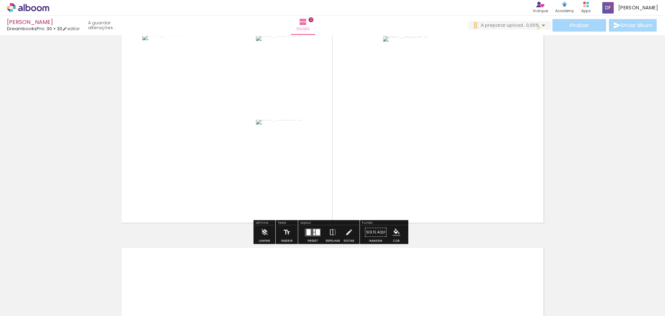
click at [540, 28] on iron-icon at bounding box center [544, 25] width 8 height 8
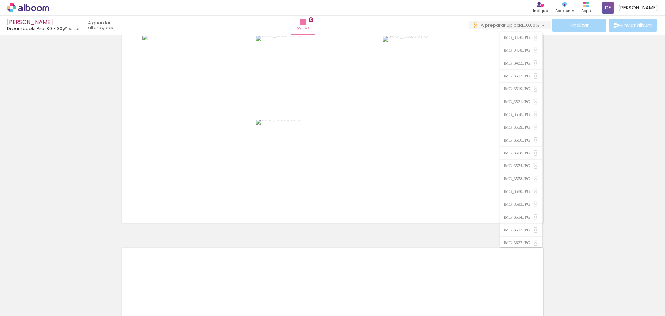
scroll to position [2806, 0]
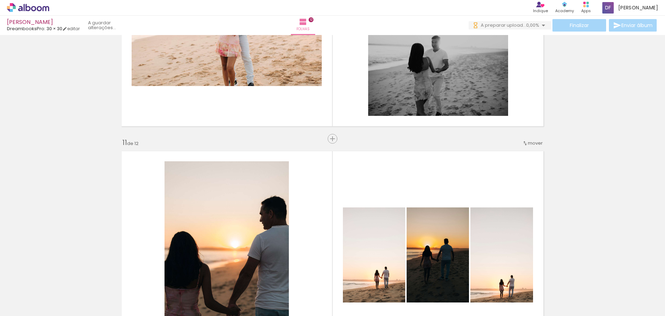
scroll to position [2217, 0]
